Goal: Communication & Community: Participate in discussion

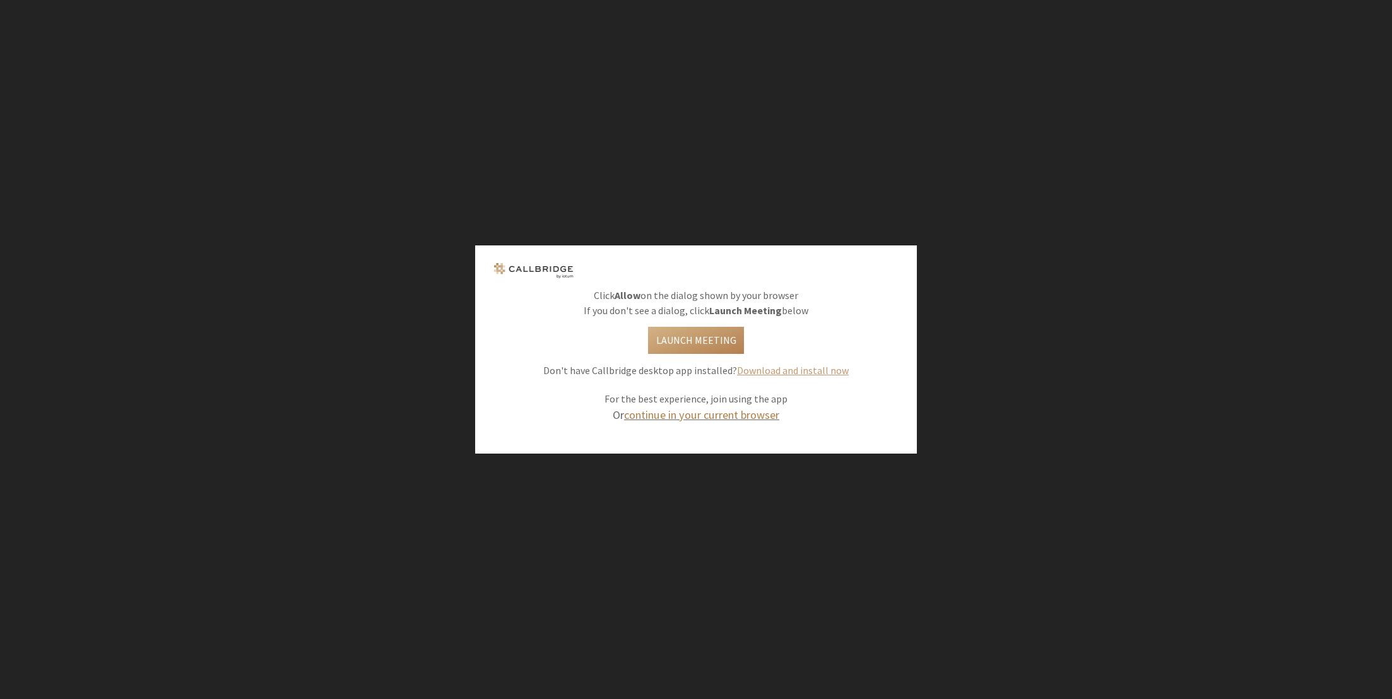
click at [699, 415] on link "continue in your current browser" at bounding box center [701, 415] width 155 height 15
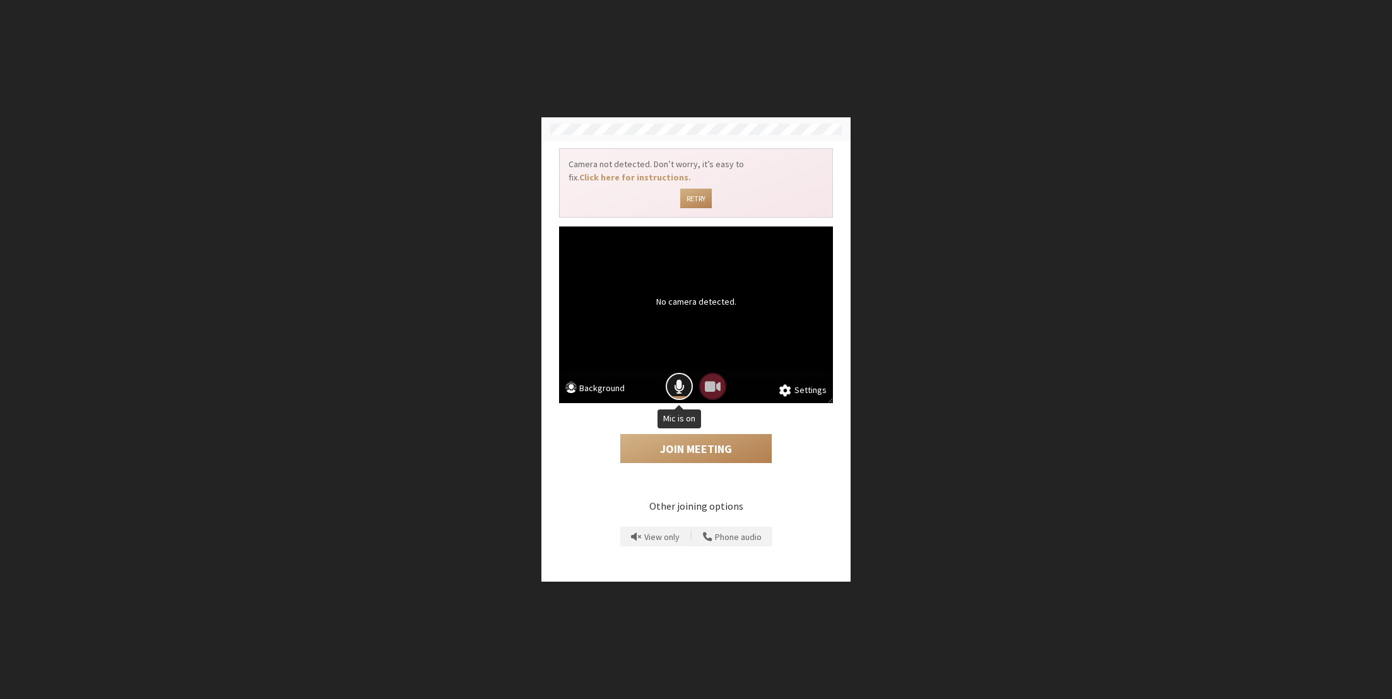
click at [685, 387] on button "Mic is on" at bounding box center [679, 386] width 27 height 27
click at [680, 382] on span "Mic is off" at bounding box center [680, 386] width 18 height 17
click at [681, 385] on span "Mic is on" at bounding box center [679, 386] width 11 height 17
click at [704, 445] on button "Join Meeting" at bounding box center [695, 448] width 151 height 29
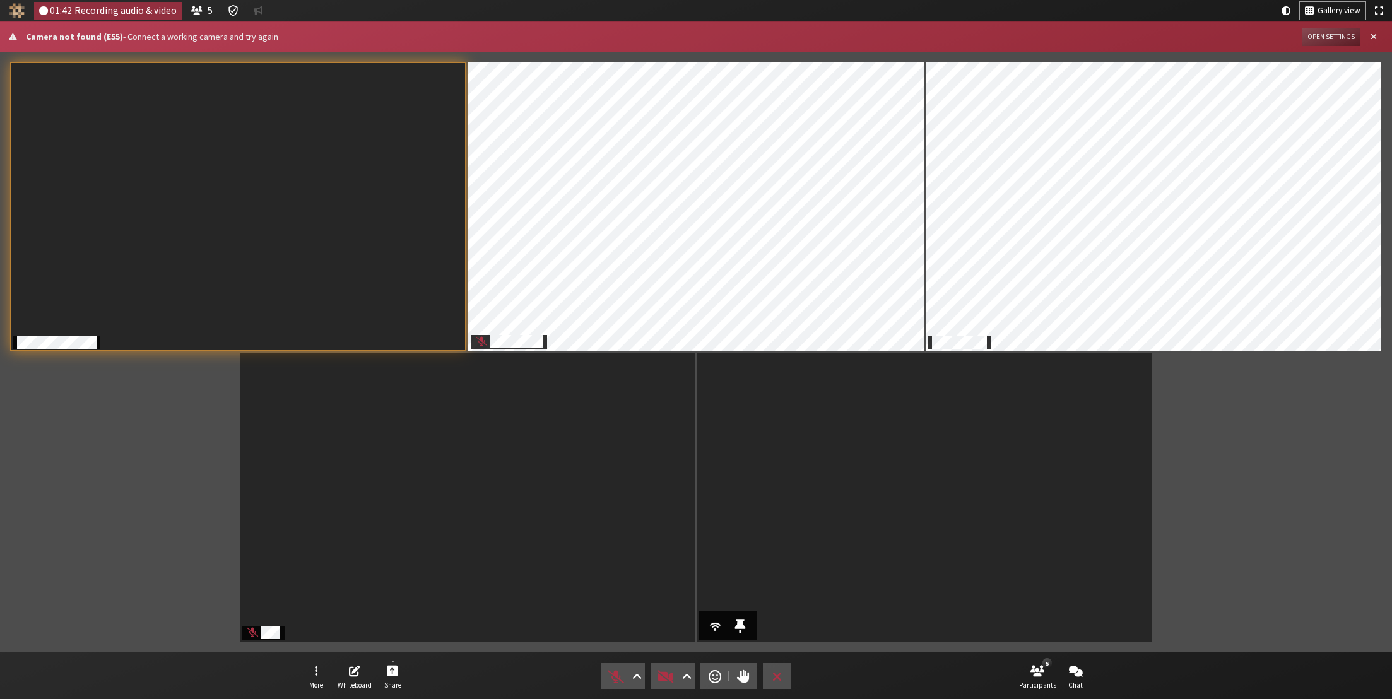
click at [1217, 453] on div "Participants" at bounding box center [696, 352] width 1374 height 582
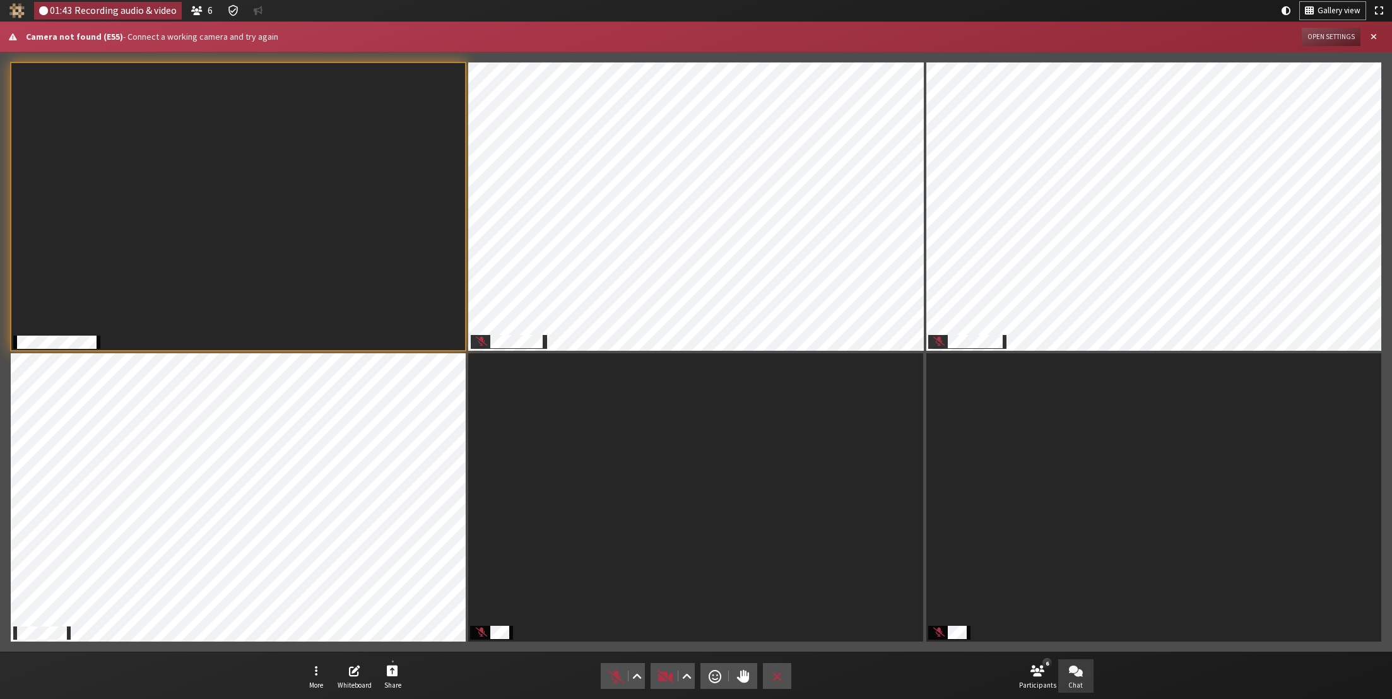
drag, startPoint x: 1091, startPoint y: 689, endPoint x: 1097, endPoint y: 710, distance: 22.4
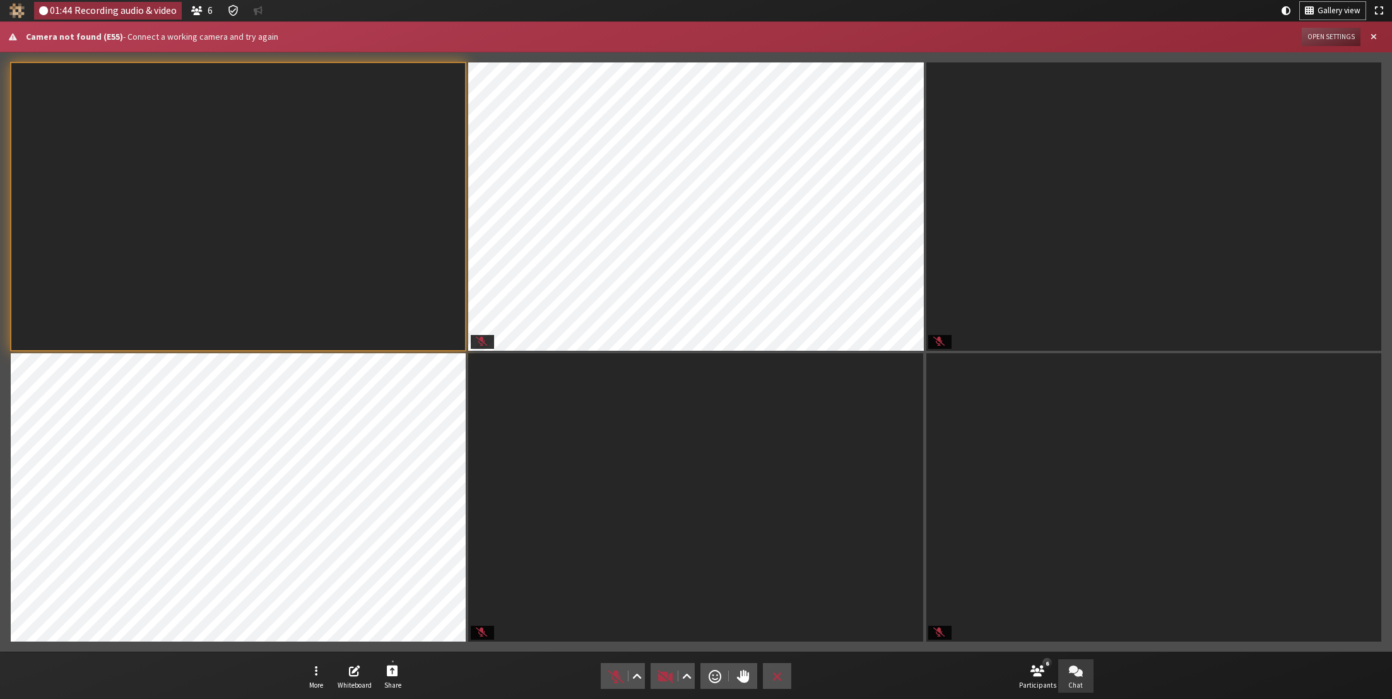
click at [1088, 679] on button "Chat" at bounding box center [1075, 676] width 35 height 34
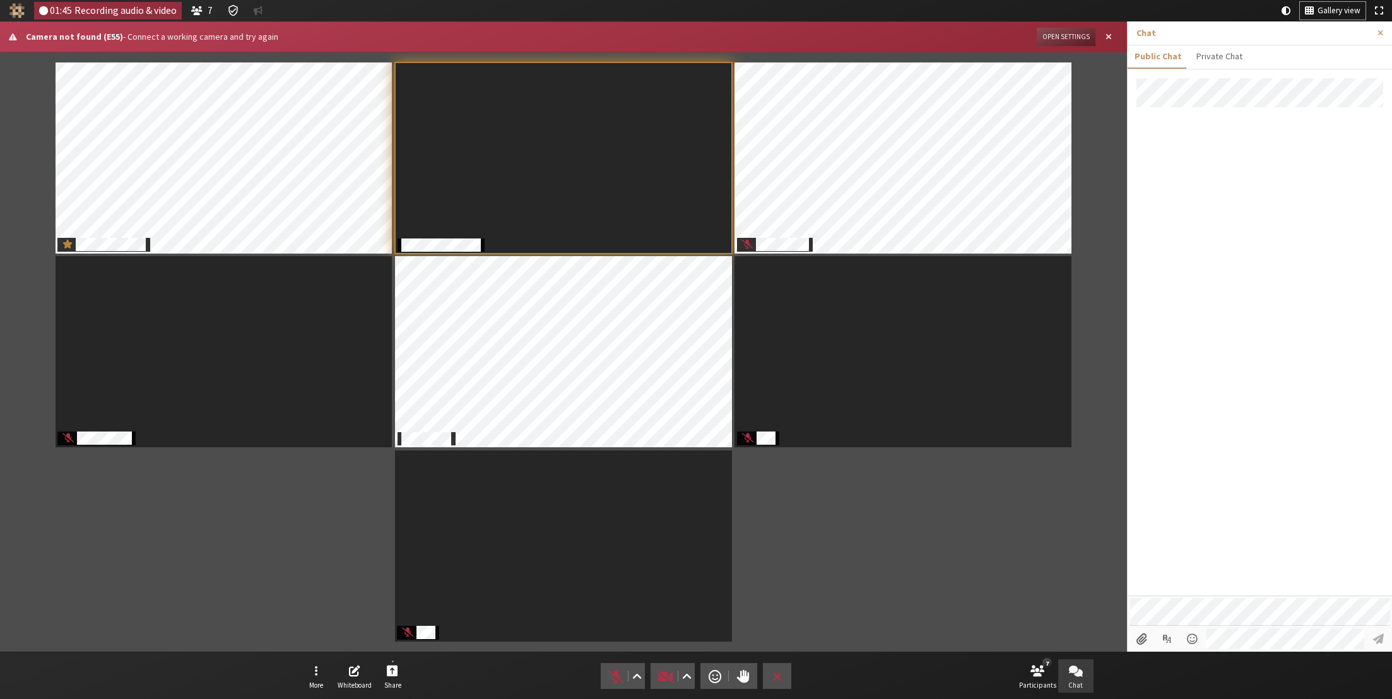
click at [1078, 683] on span "Chat" at bounding box center [1075, 685] width 15 height 8
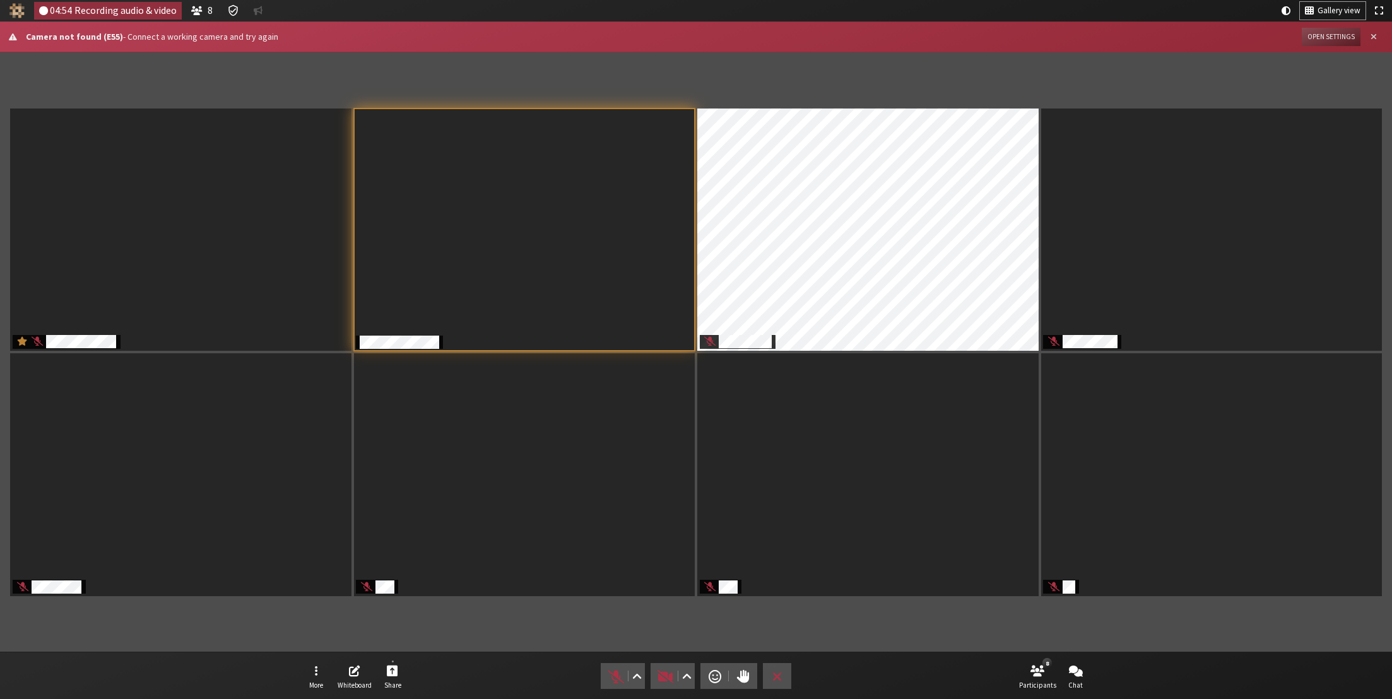
click at [1374, 38] on span "Close alert" at bounding box center [1374, 36] width 6 height 9
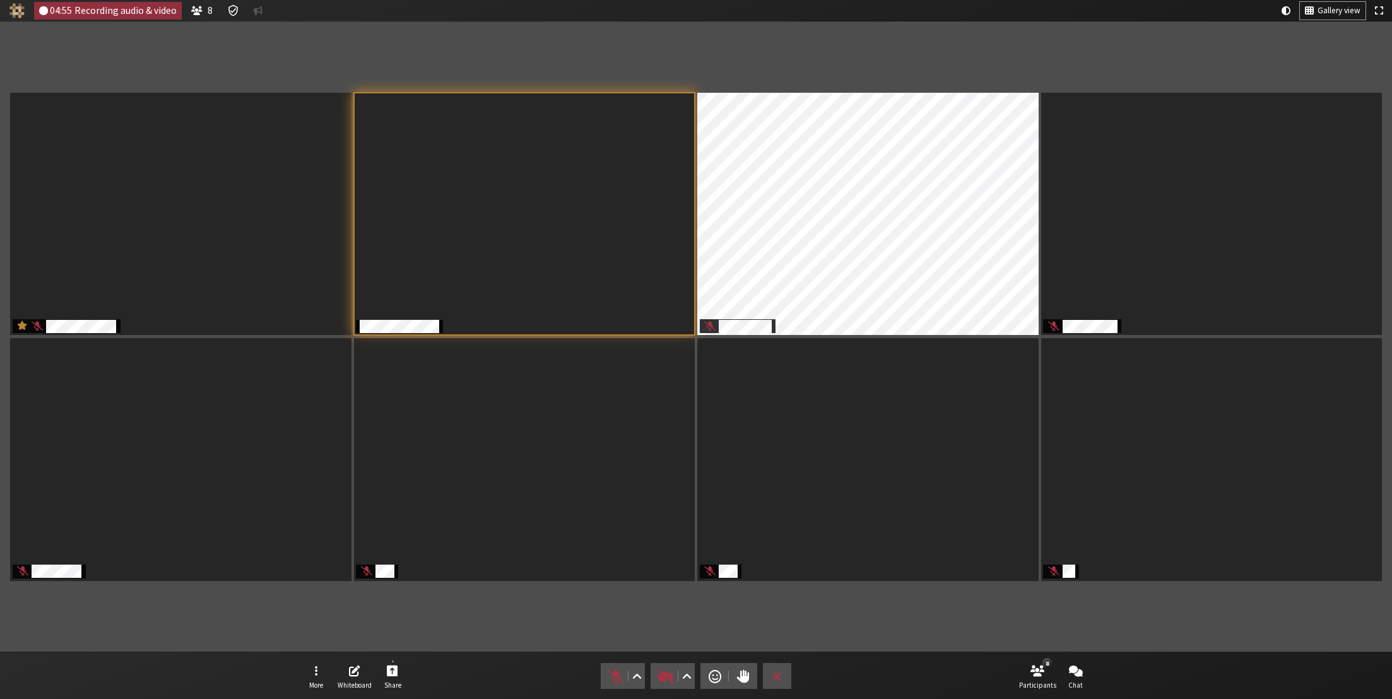
click at [1169, 65] on div "Participants" at bounding box center [696, 336] width 1374 height 613
click at [614, 673] on span "Unmute (⌘+Shift+A)" at bounding box center [616, 677] width 18 height 18
click at [722, 624] on div "Participants" at bounding box center [696, 336] width 1374 height 613
click at [616, 681] on span "Mute (⌘+Shift+A)" at bounding box center [616, 677] width 18 height 18
click at [618, 678] on span "Unmute (⌘+Shift+A)" at bounding box center [616, 677] width 18 height 18
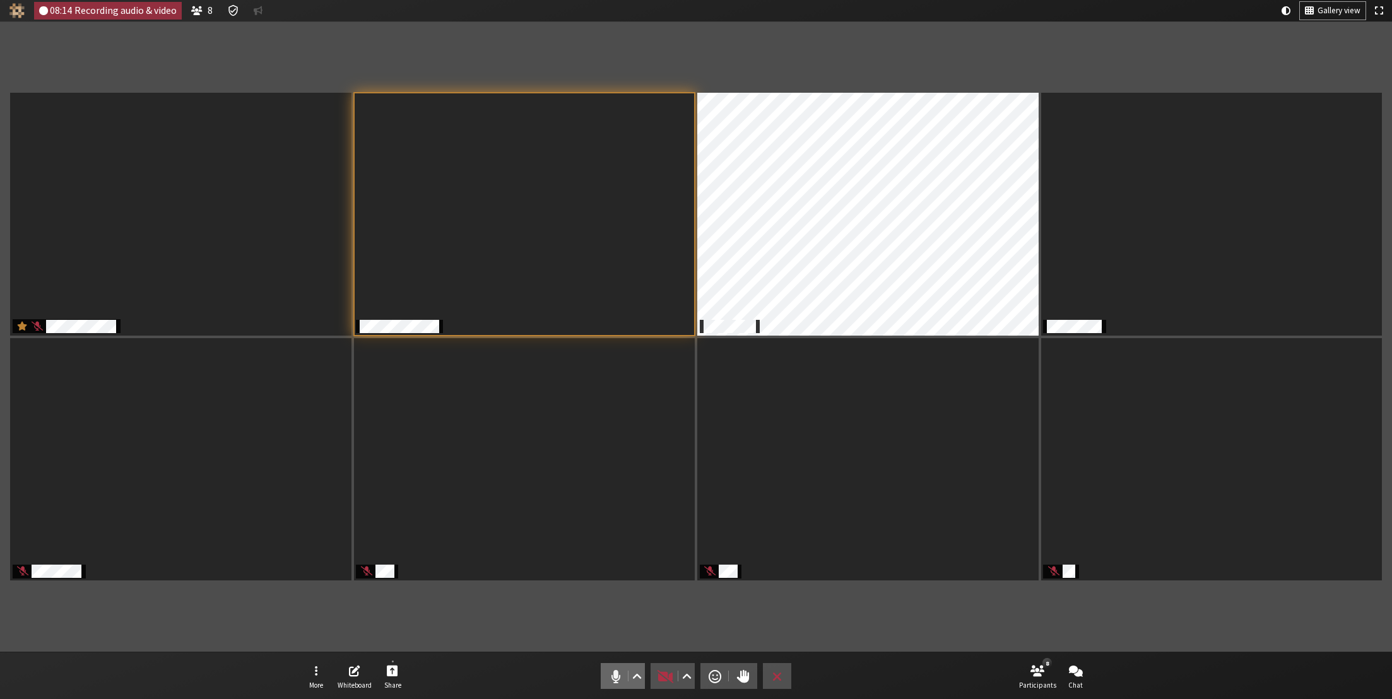
click at [611, 671] on span "Mute (⌘+Shift+A)" at bounding box center [616, 677] width 18 height 18
click at [1078, 672] on span "Open chat" at bounding box center [1076, 670] width 14 height 15
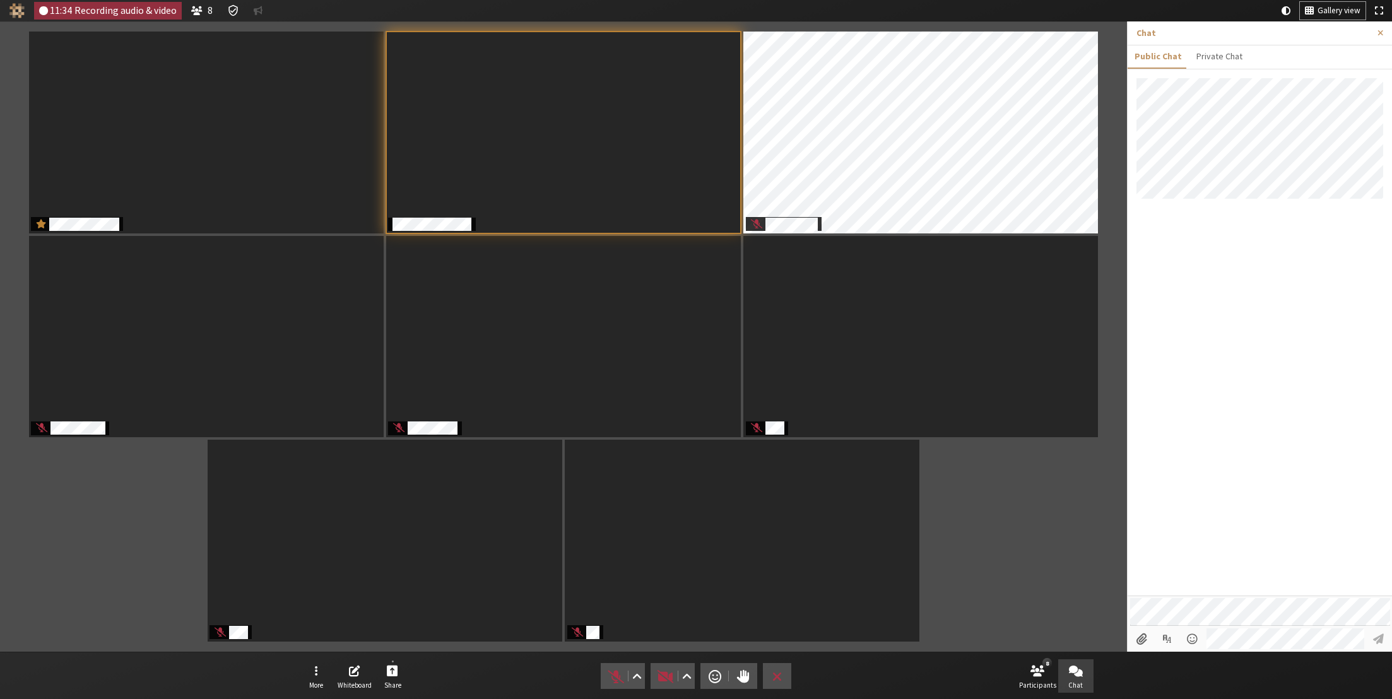
click at [1333, 305] on div at bounding box center [1260, 336] width 264 height 517
